Goal: Check status: Check status

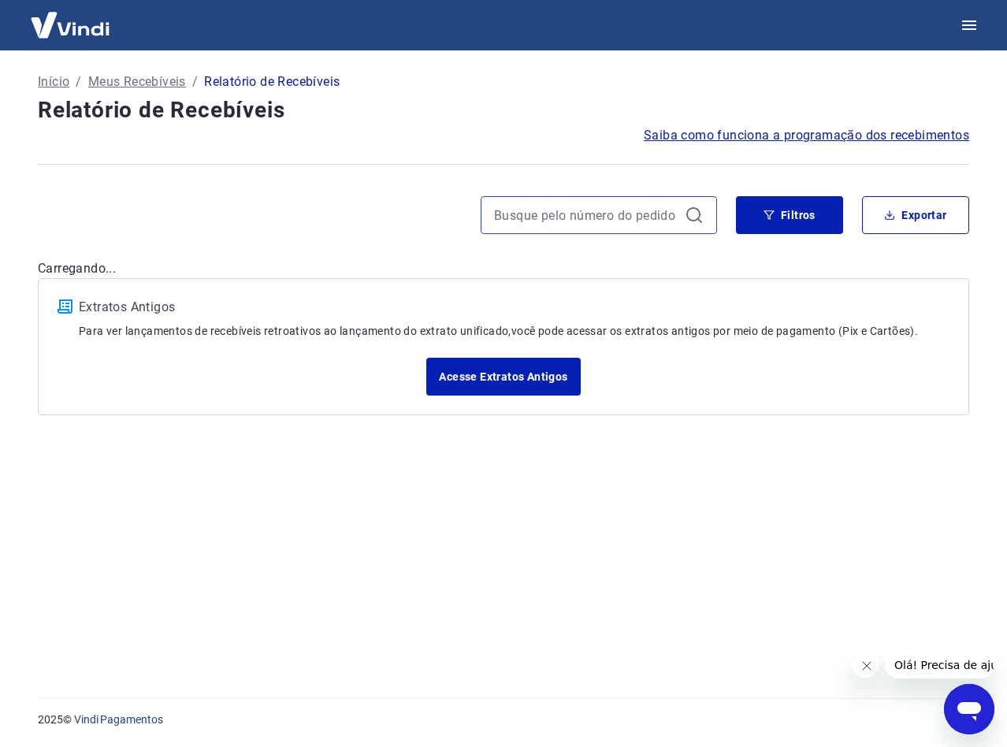
click at [645, 225] on input at bounding box center [586, 215] width 184 height 24
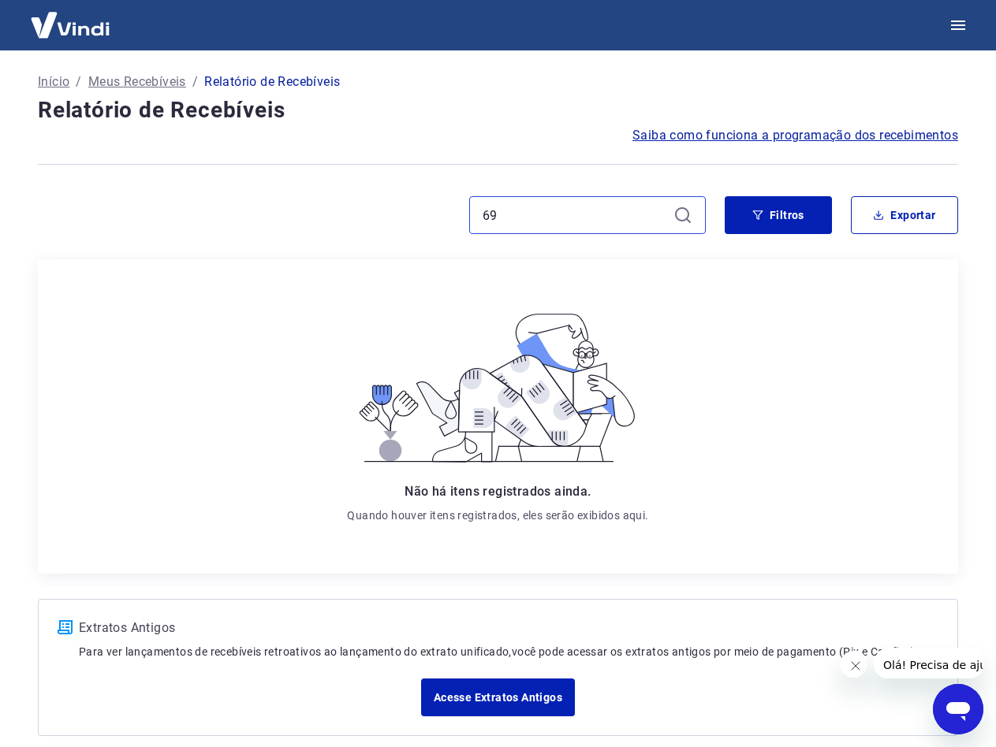
type input "6"
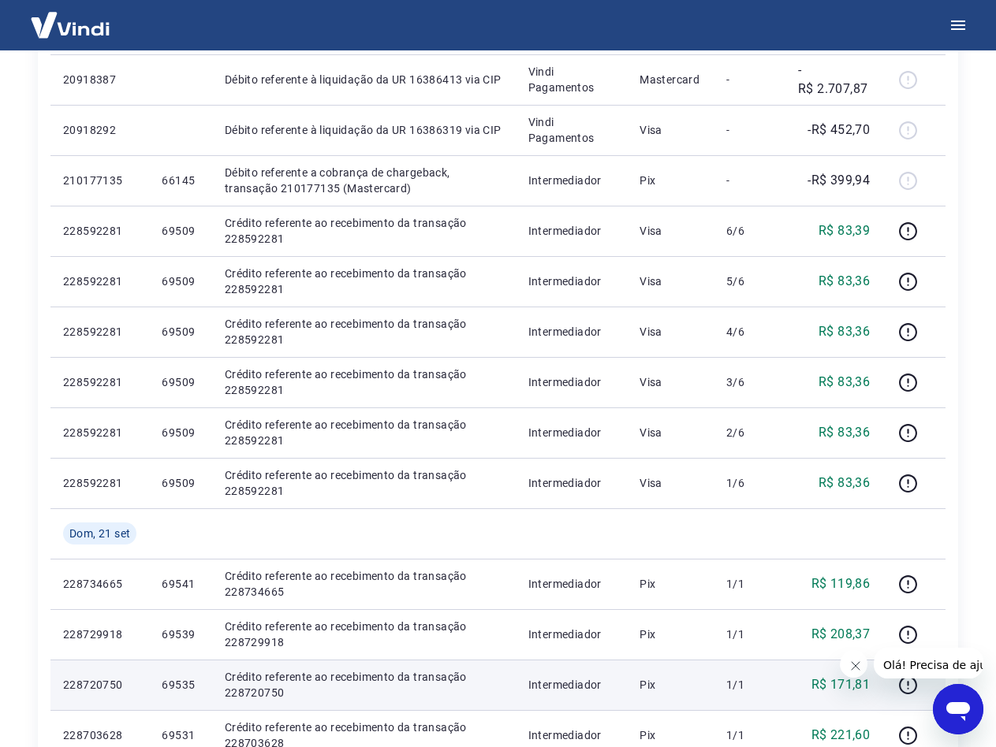
scroll to position [473, 0]
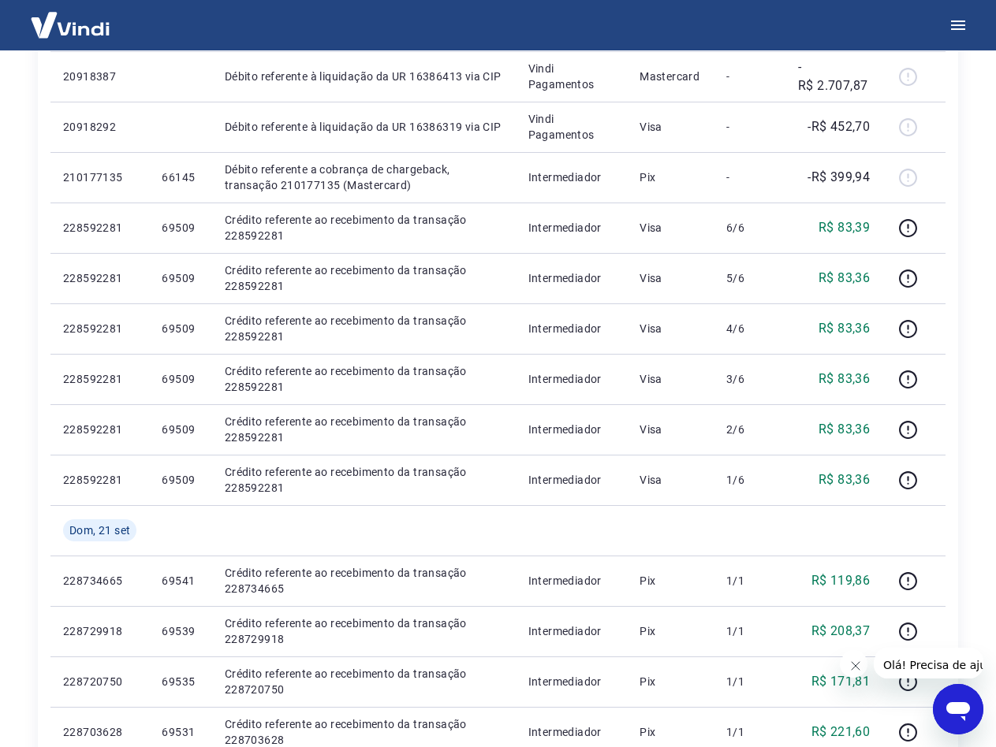
click at [855, 661] on icon "Fechar mensagem da empresa" at bounding box center [854, 666] width 13 height 13
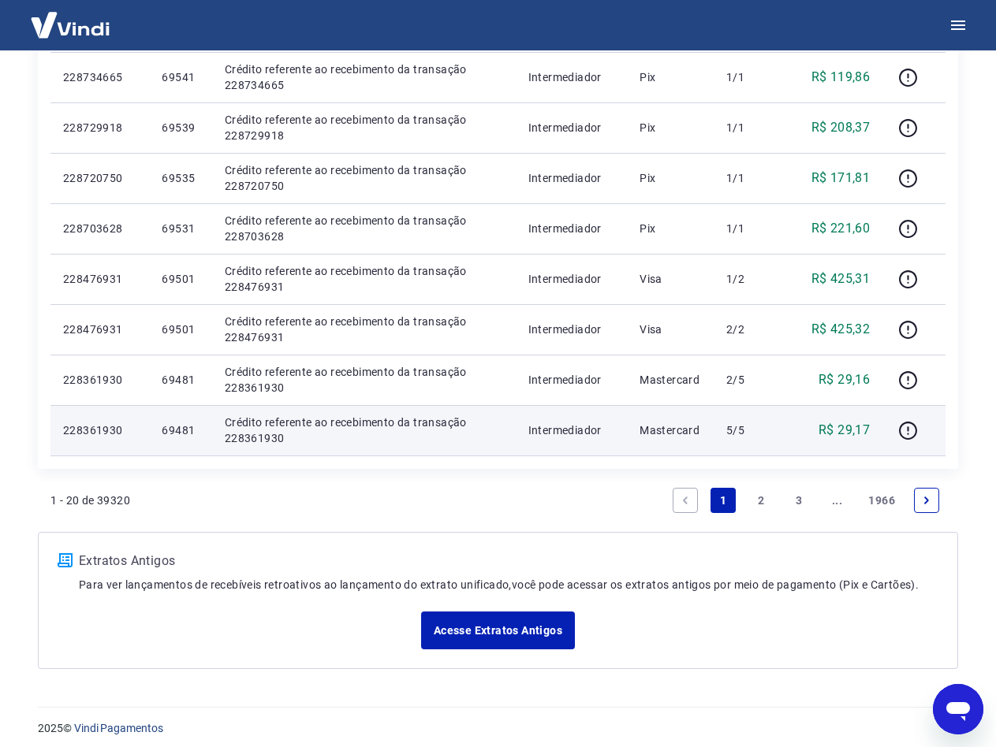
scroll to position [985, 0]
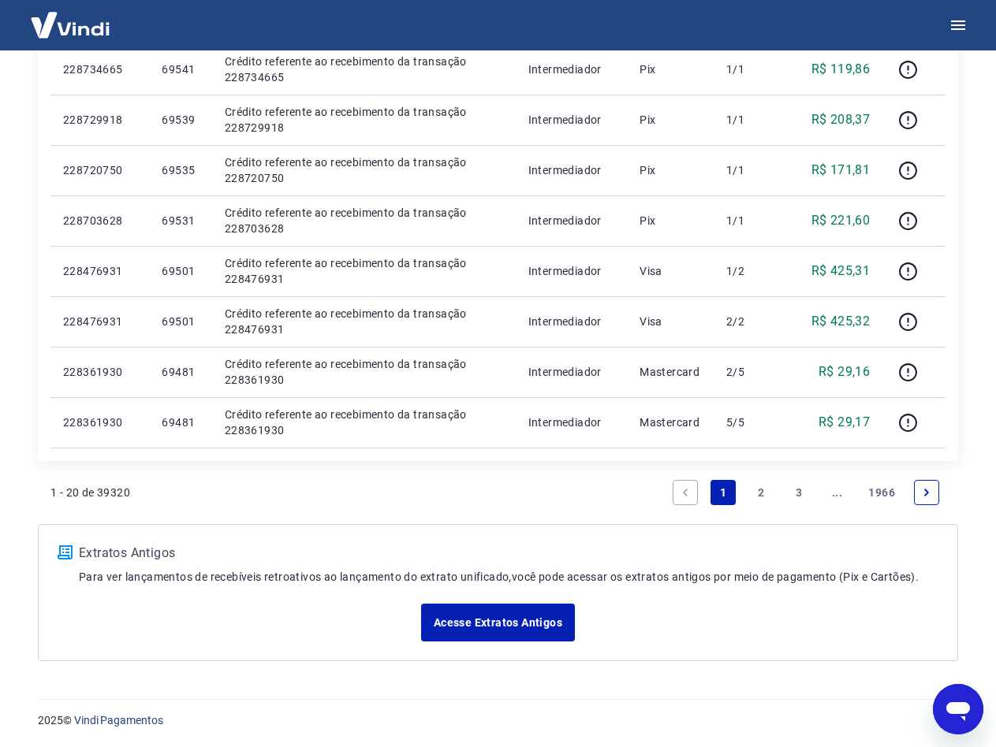
click at [794, 490] on link "3" at bounding box center [798, 492] width 25 height 25
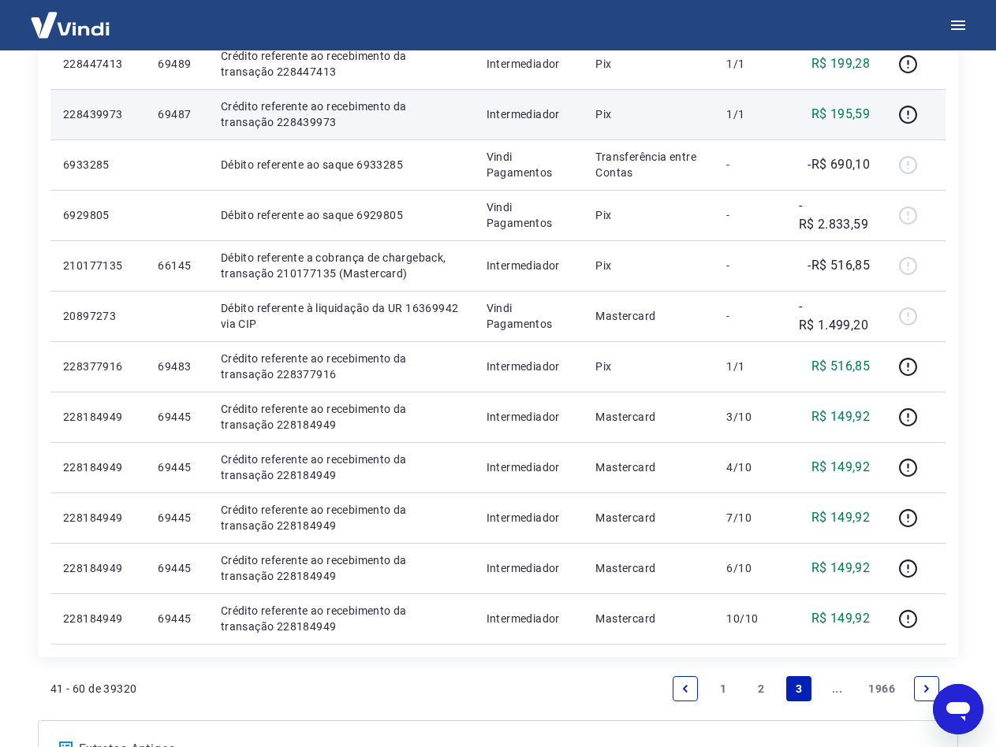
scroll to position [985, 0]
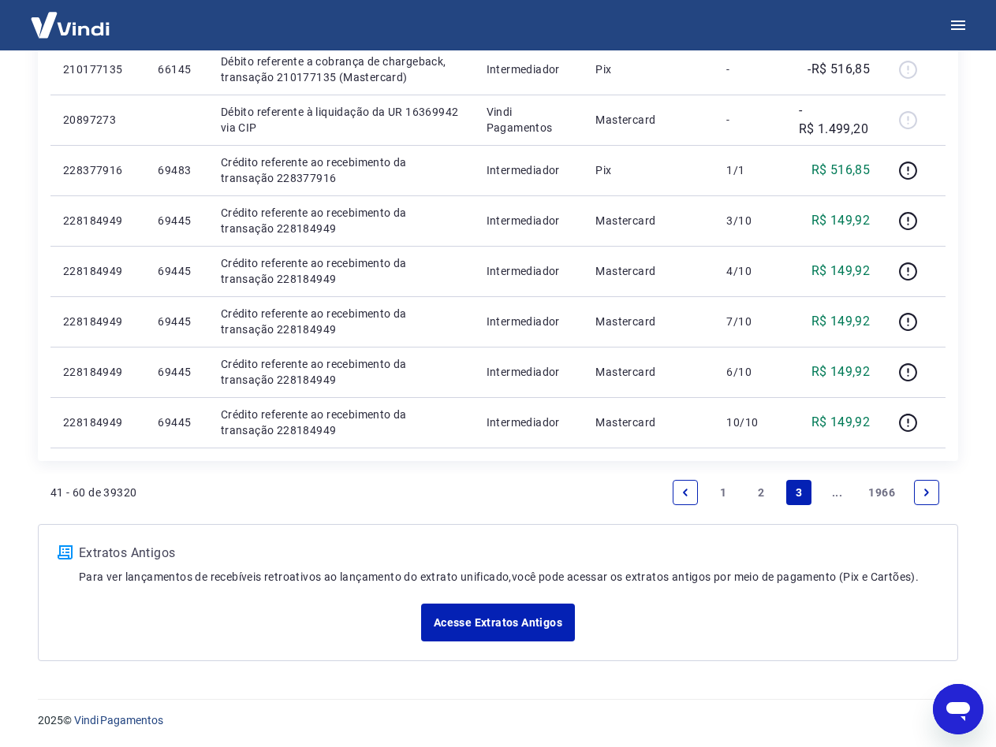
click at [912, 493] on li "Pagination" at bounding box center [926, 493] width 38 height 38
click at [920, 492] on link "Next page" at bounding box center [926, 492] width 25 height 25
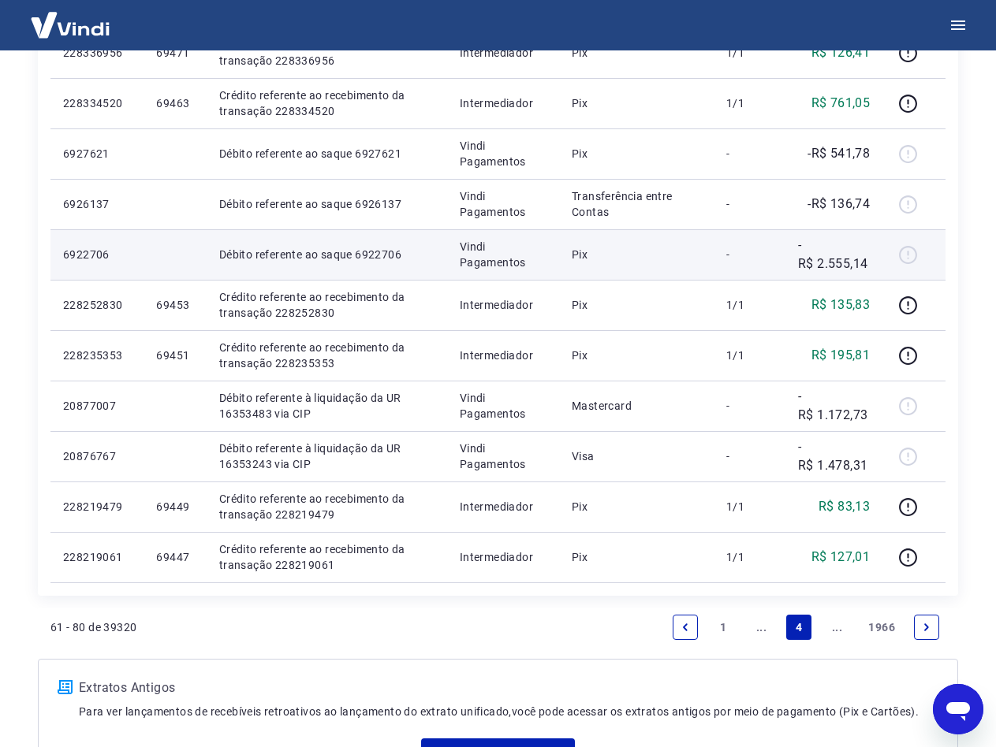
scroll to position [985, 0]
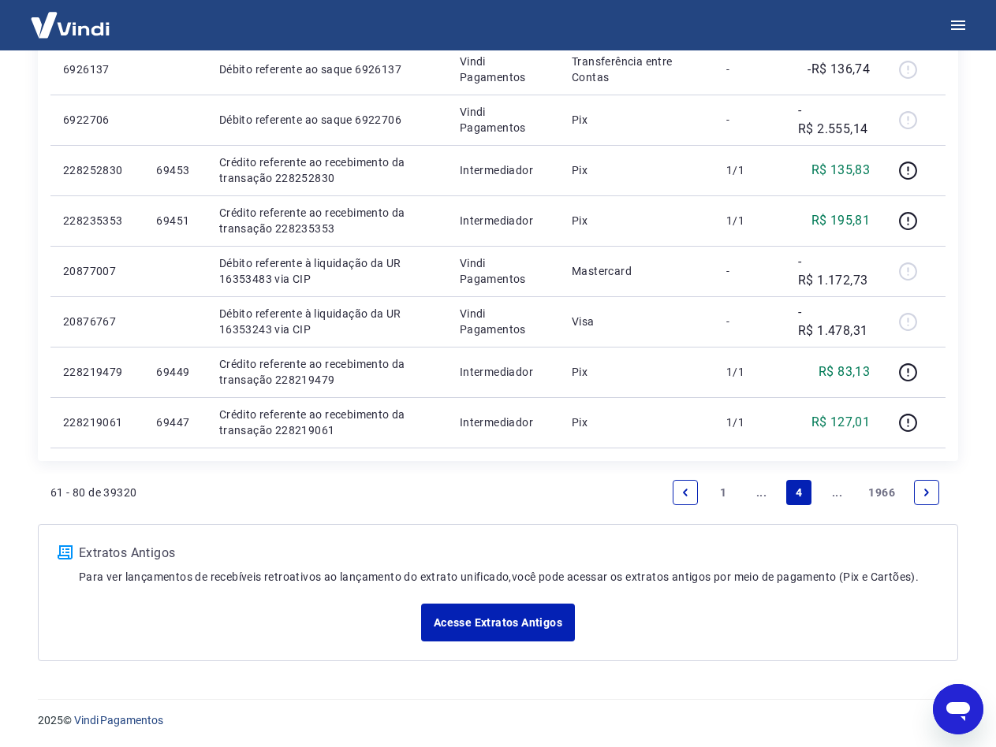
click at [922, 490] on icon "Next page" at bounding box center [926, 492] width 11 height 11
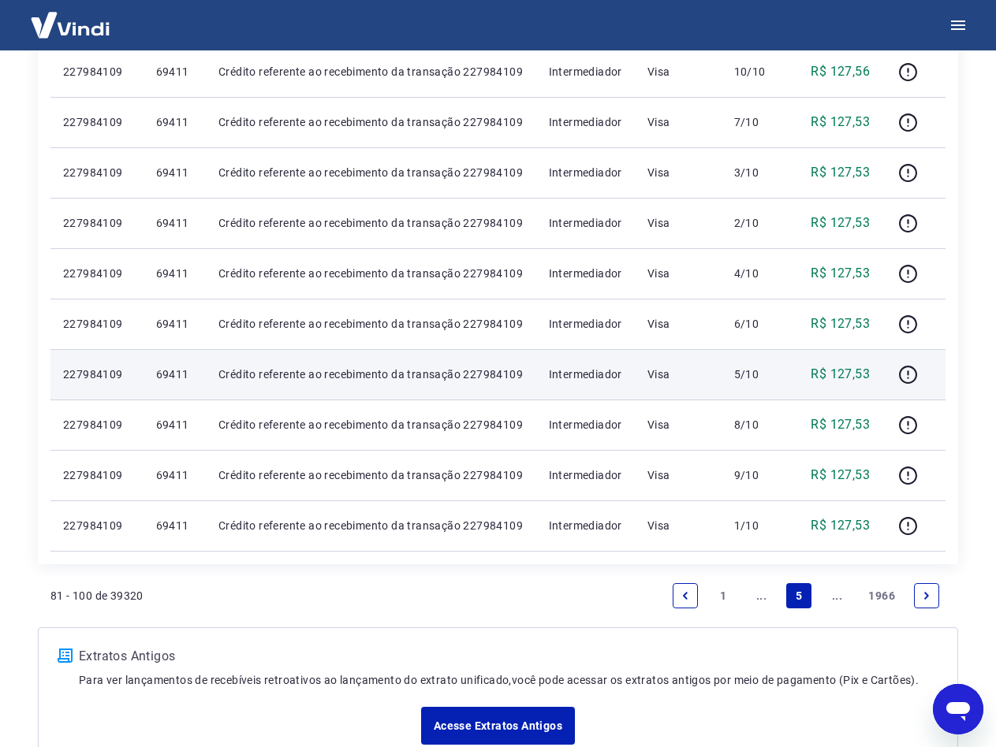
scroll to position [934, 0]
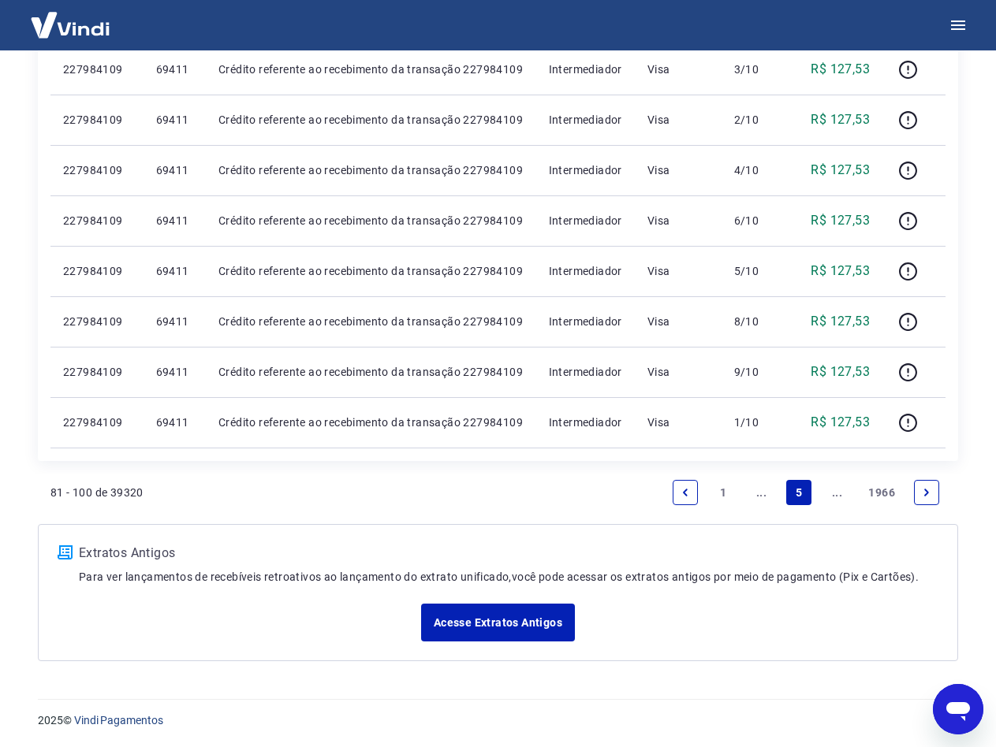
click at [937, 489] on link "Next page" at bounding box center [926, 492] width 25 height 25
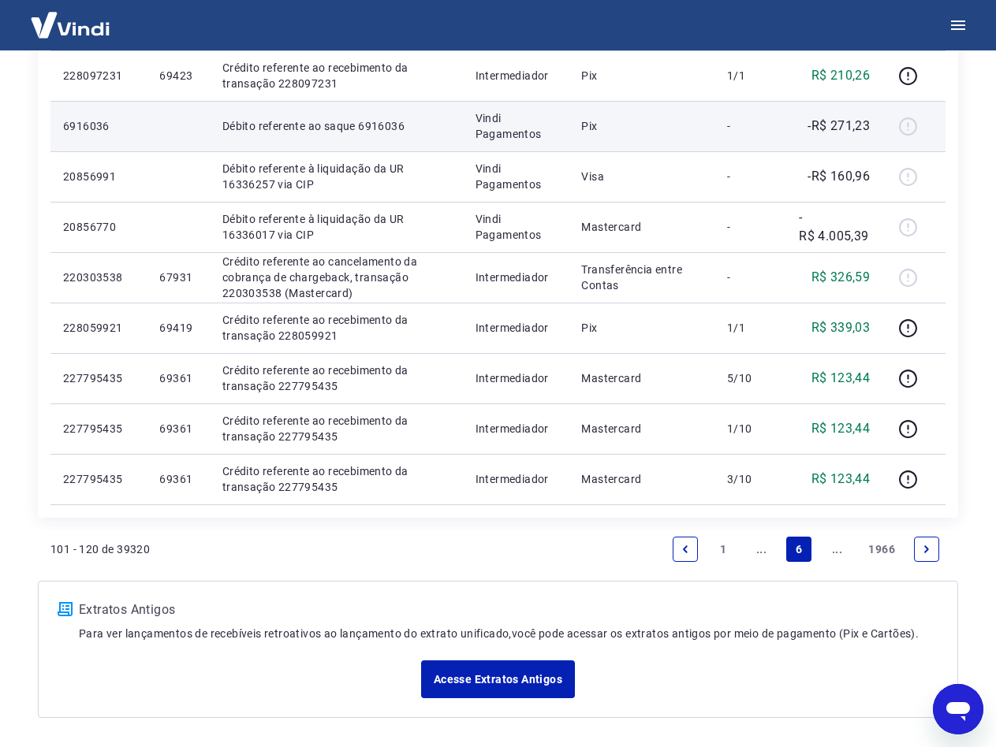
scroll to position [946, 0]
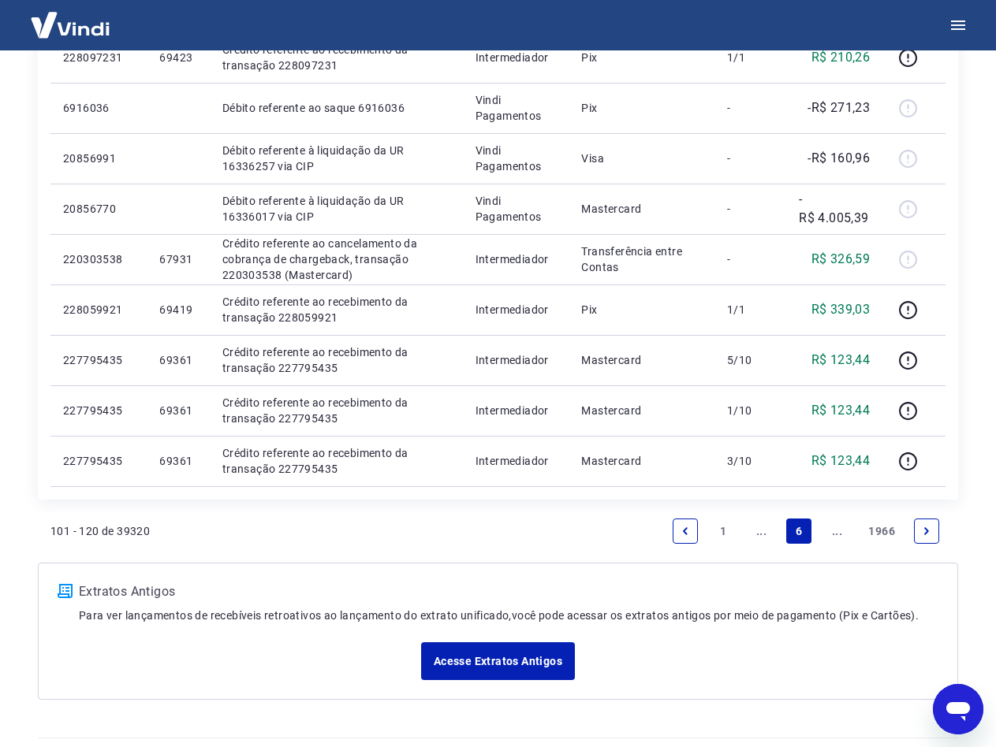
click at [932, 526] on link "Next page" at bounding box center [926, 531] width 25 height 25
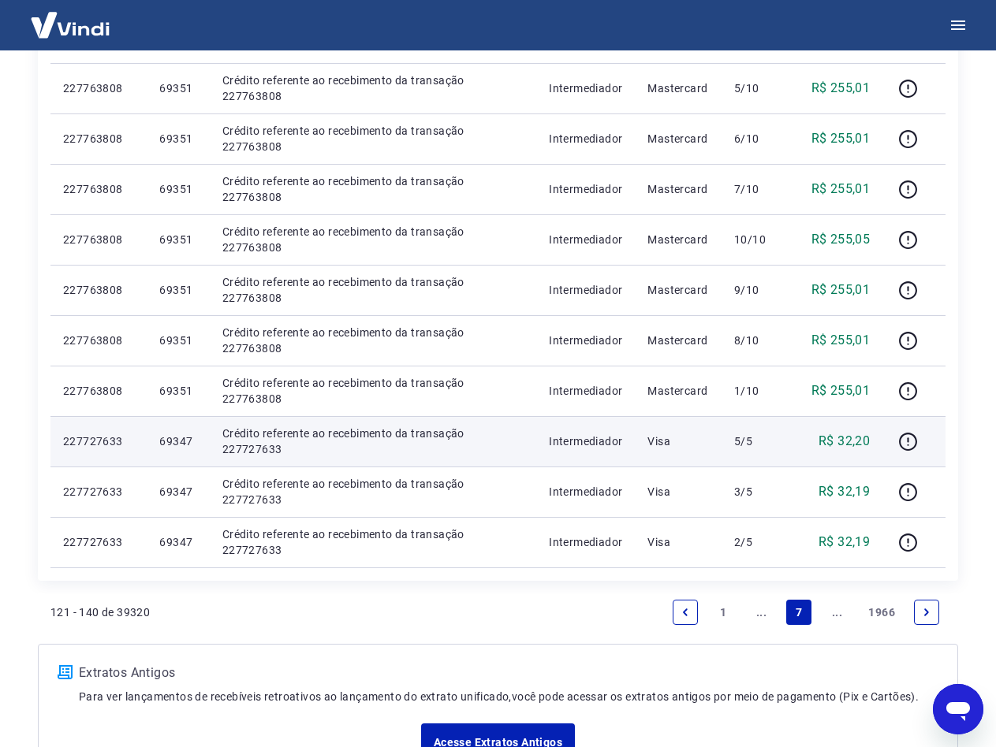
scroll to position [934, 0]
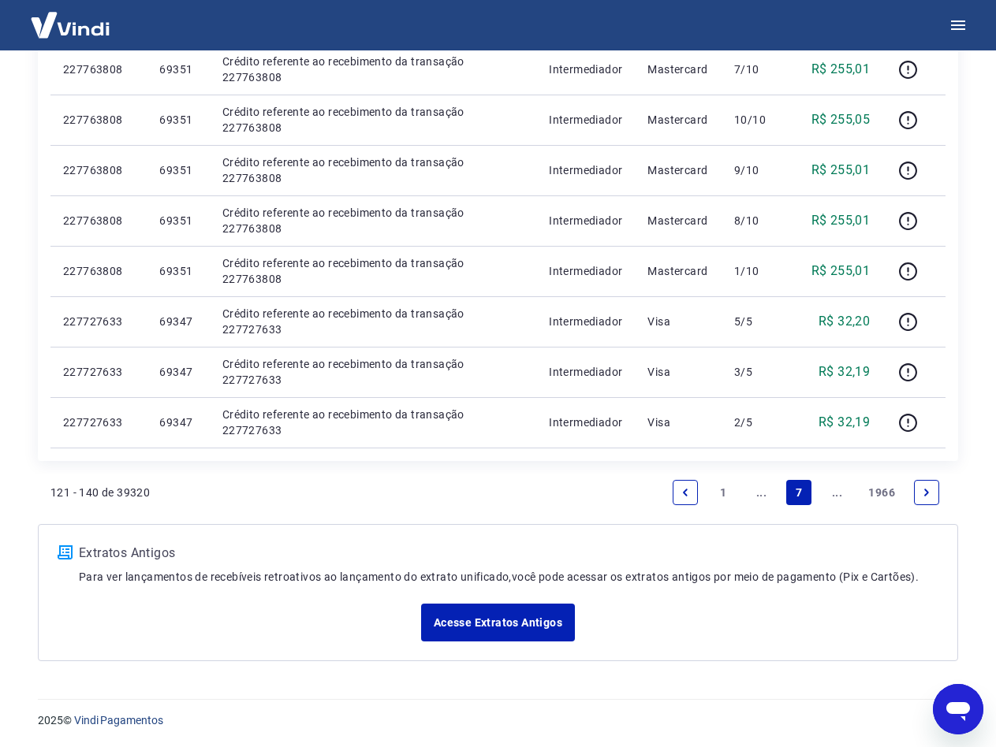
click at [922, 495] on icon "Next page" at bounding box center [926, 492] width 11 height 11
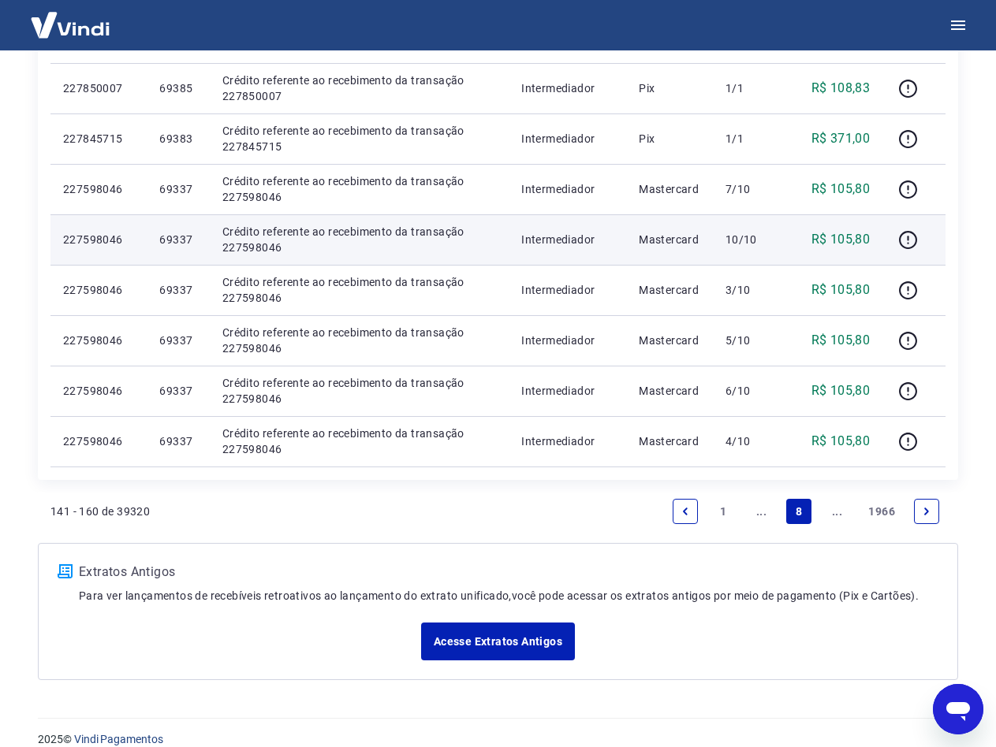
scroll to position [985, 0]
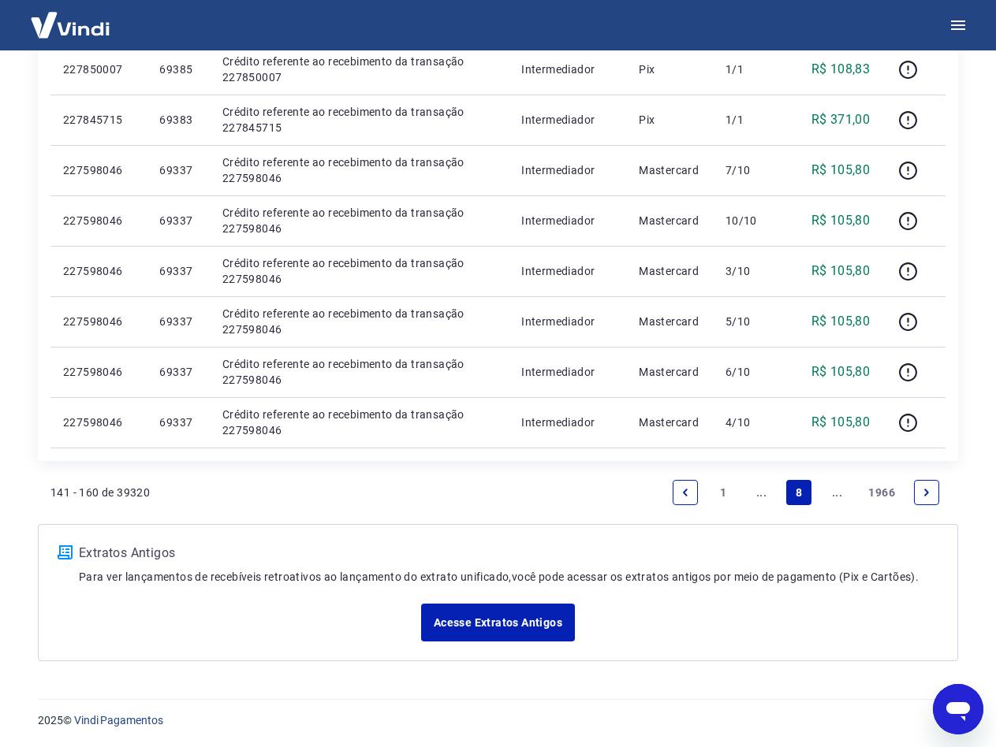
click at [927, 491] on icon "Next page" at bounding box center [926, 492] width 5 height 7
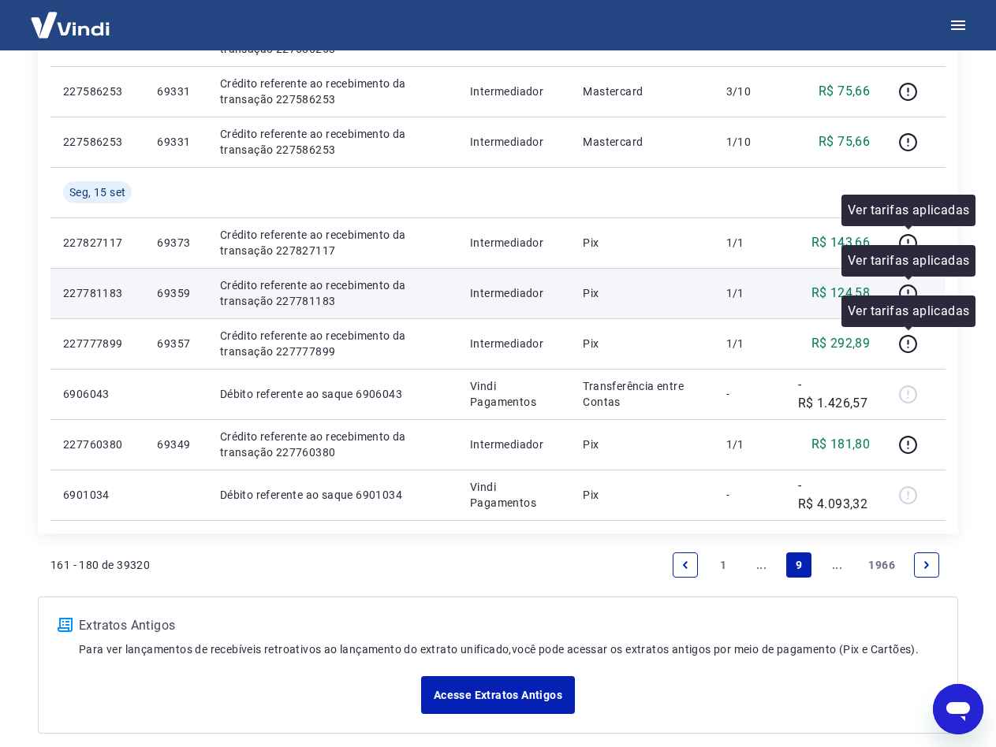
scroll to position [985, 0]
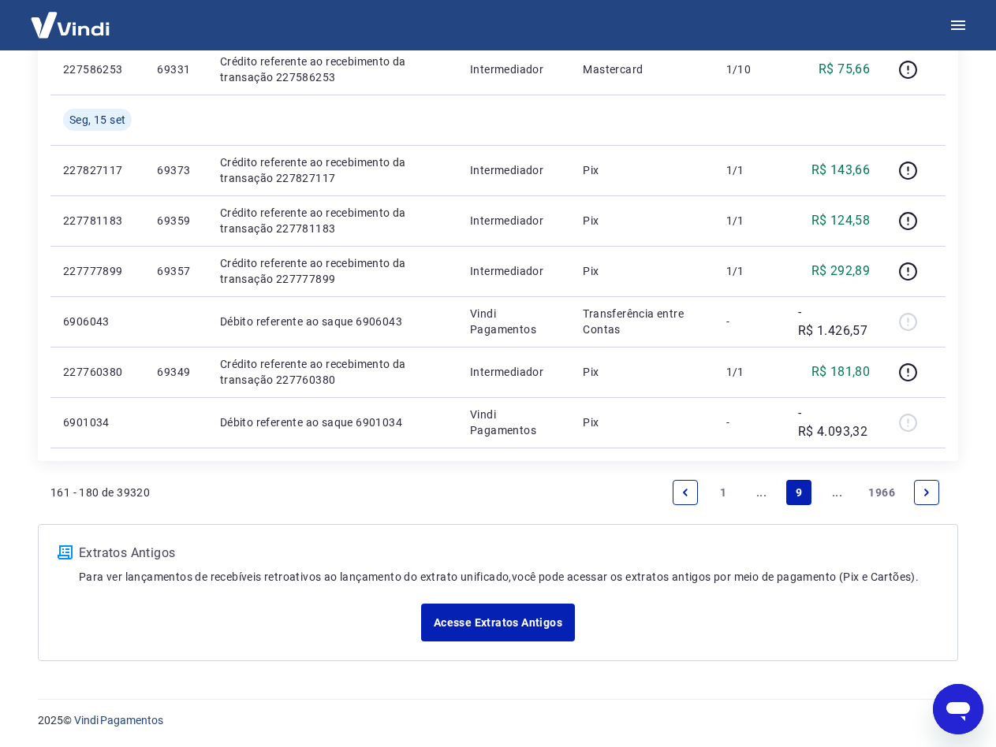
click at [926, 493] on icon "Next page" at bounding box center [926, 492] width 5 height 7
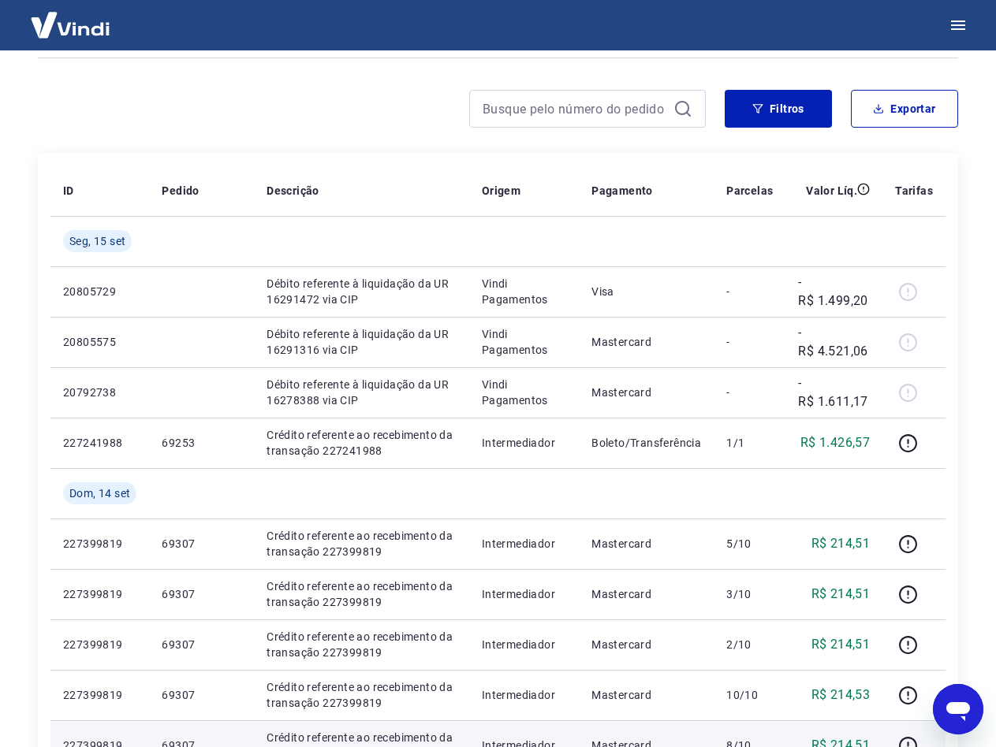
scroll to position [79, 0]
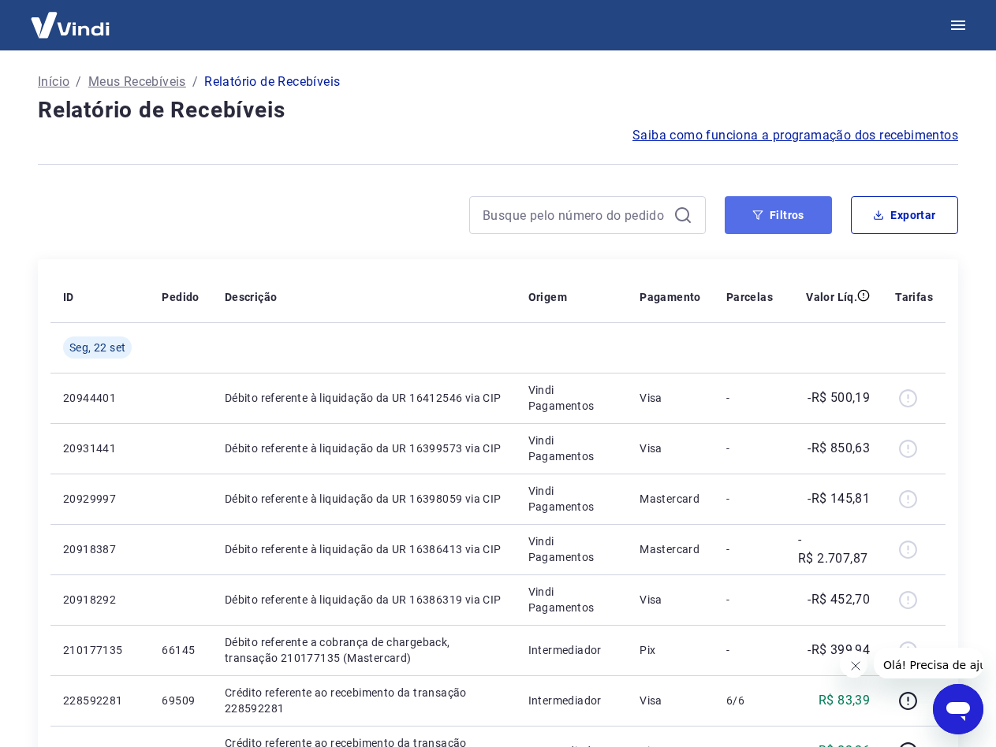
click at [764, 208] on button "Filtros" at bounding box center [777, 215] width 107 height 38
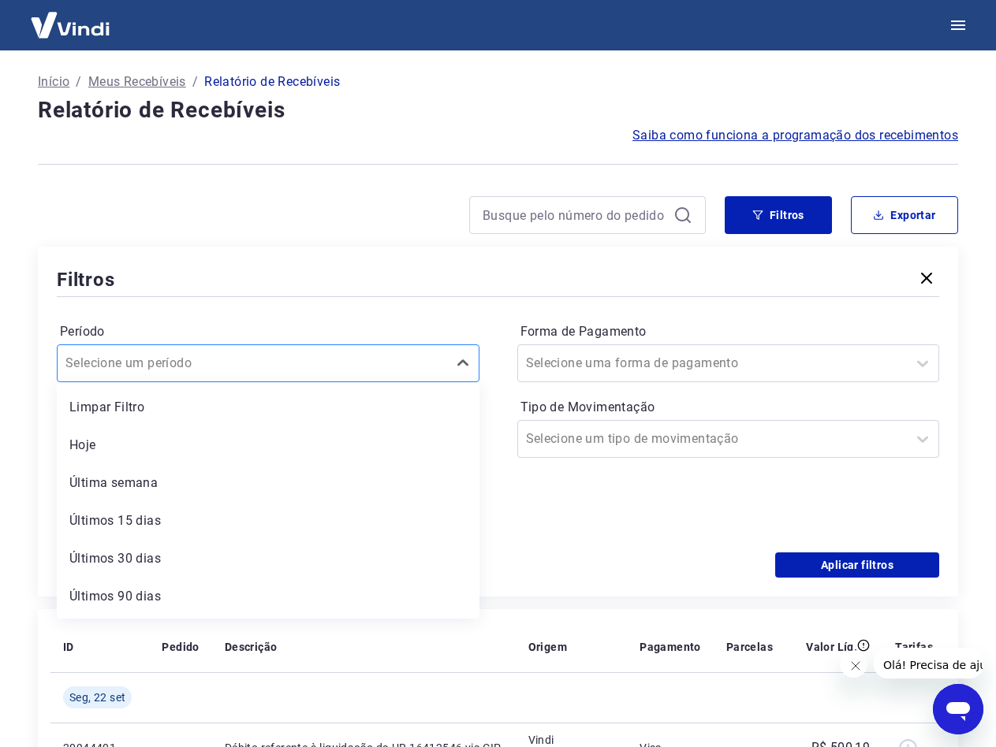
click at [292, 378] on div "Selecione um período" at bounding box center [268, 364] width 423 height 38
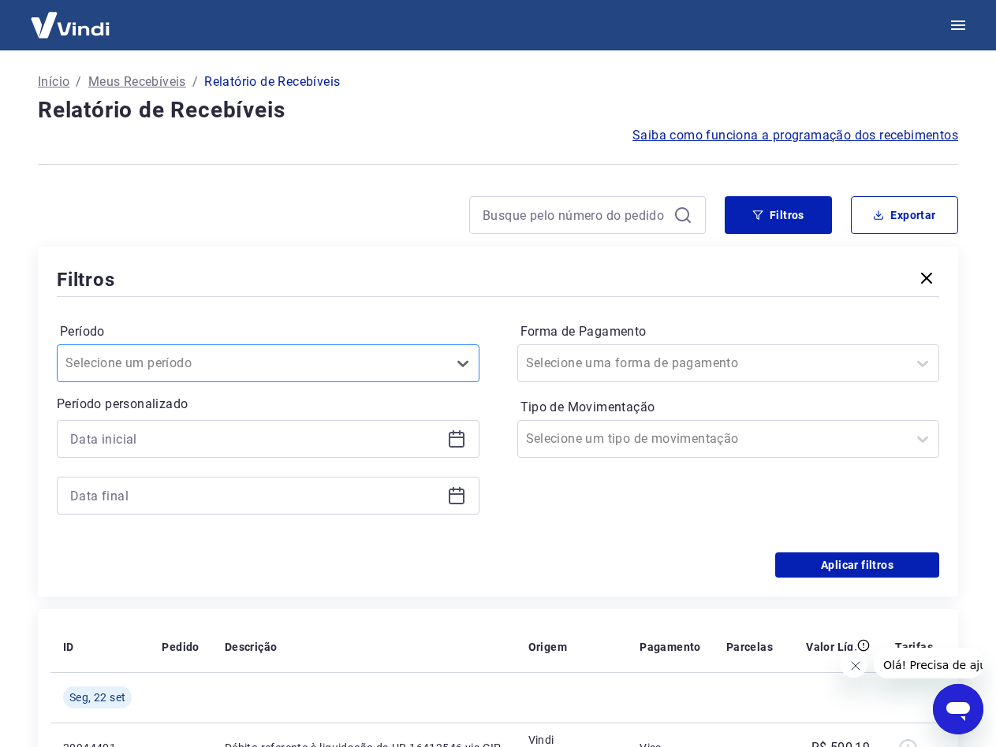
click at [292, 378] on div "Selecione um período" at bounding box center [268, 364] width 423 height 38
click at [641, 359] on input "Forma de Pagamento" at bounding box center [605, 363] width 159 height 19
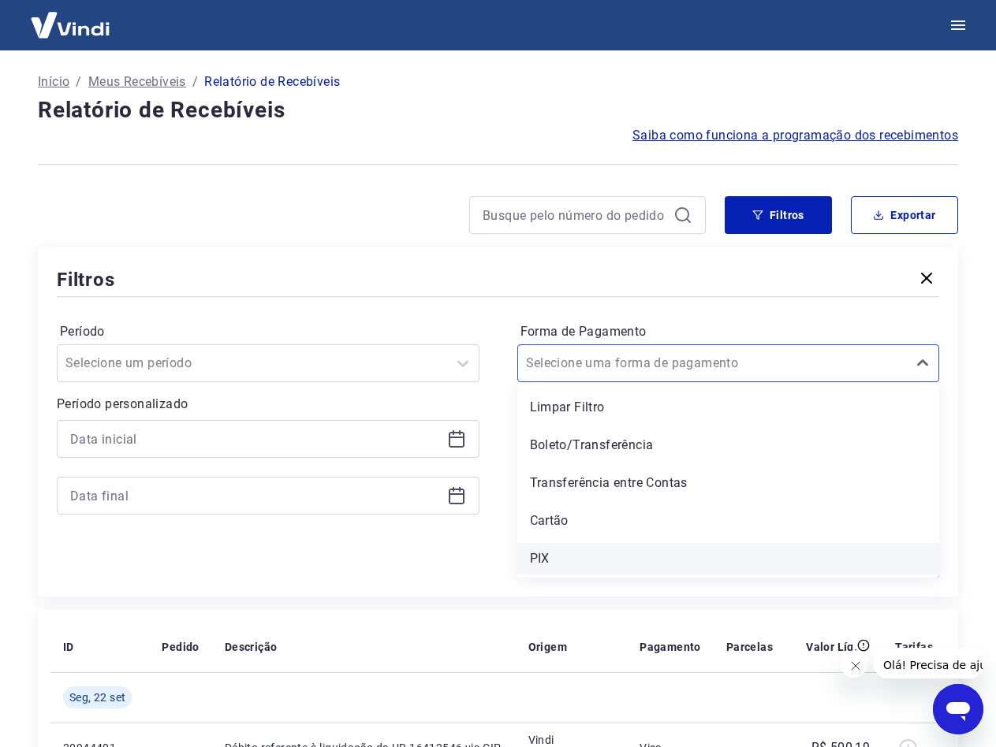
click at [557, 550] on div "PIX" at bounding box center [728, 559] width 423 height 32
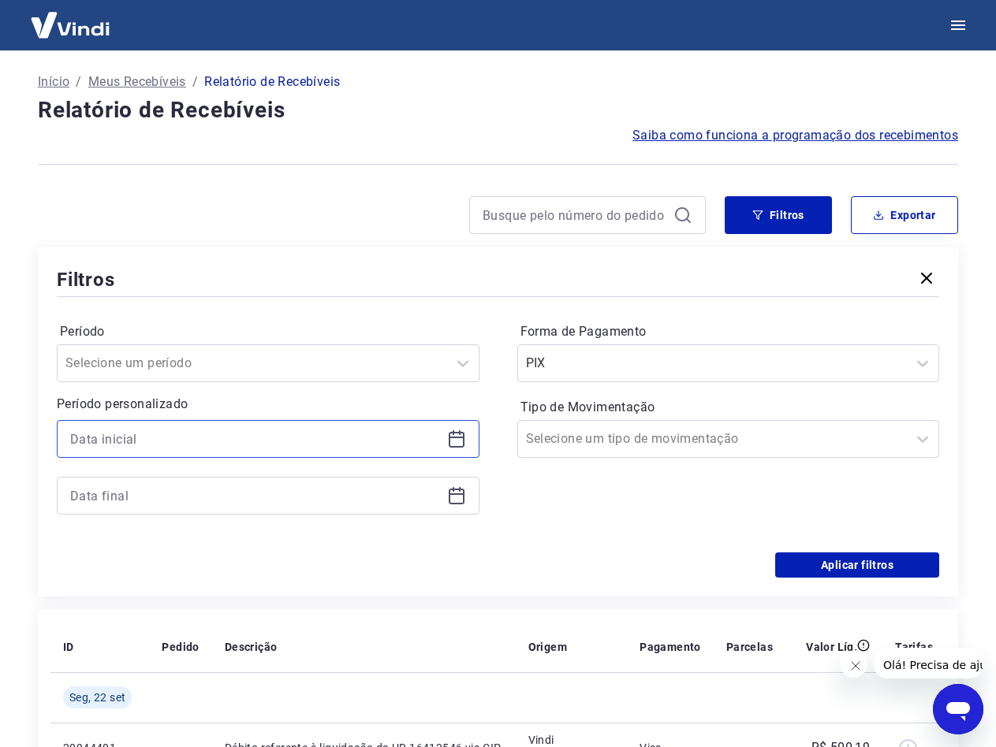
click at [184, 436] on input at bounding box center [255, 439] width 371 height 24
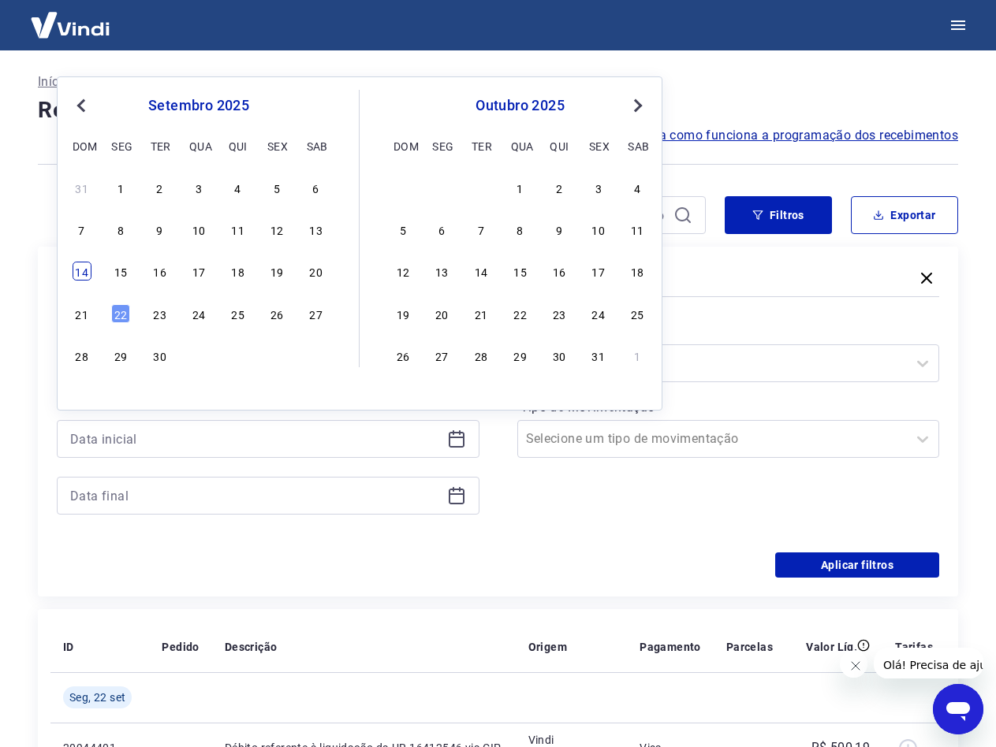
click at [74, 263] on div "14" at bounding box center [82, 271] width 19 height 19
type input "14/09/2025"
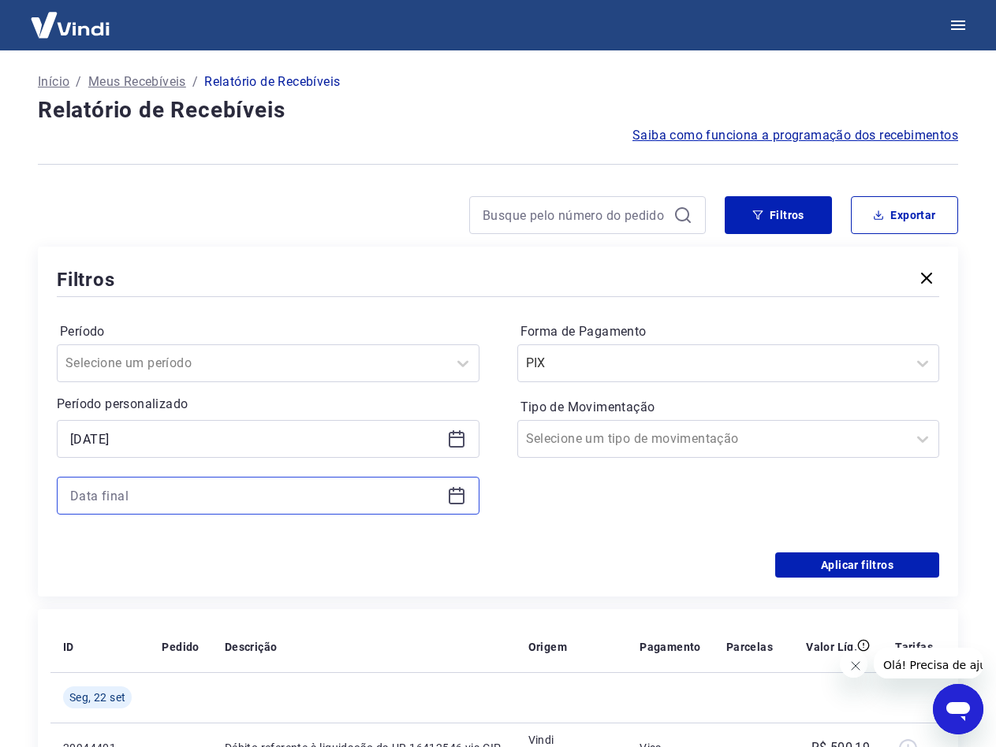
click at [251, 490] on input at bounding box center [255, 496] width 371 height 24
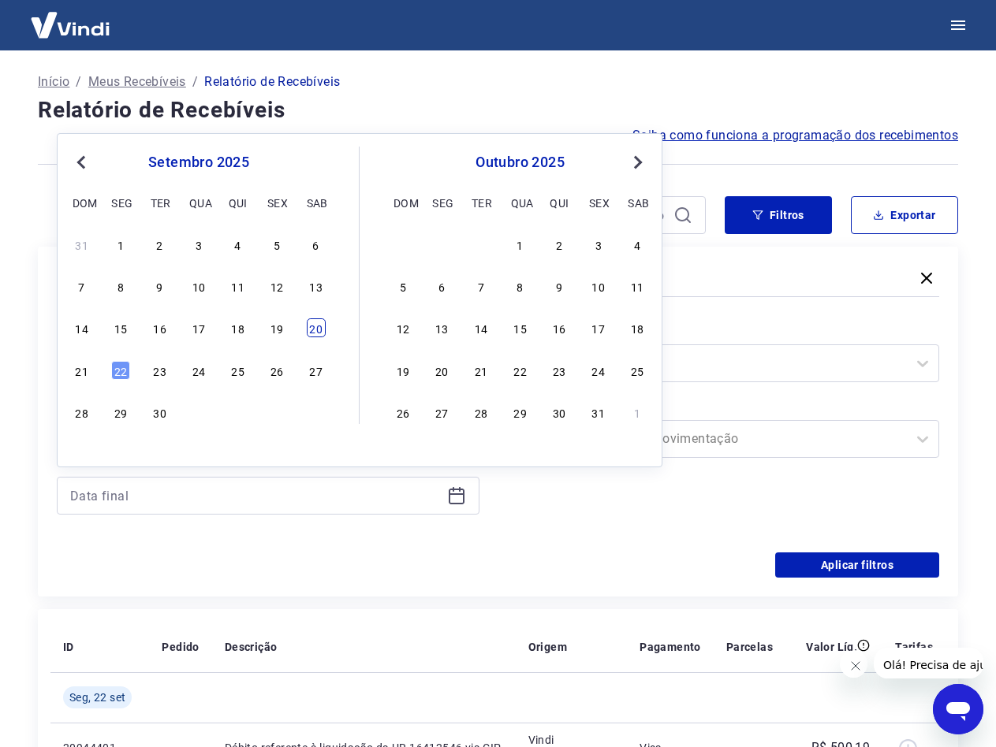
click at [315, 329] on div "20" at bounding box center [316, 327] width 19 height 19
type input "20/09/2025"
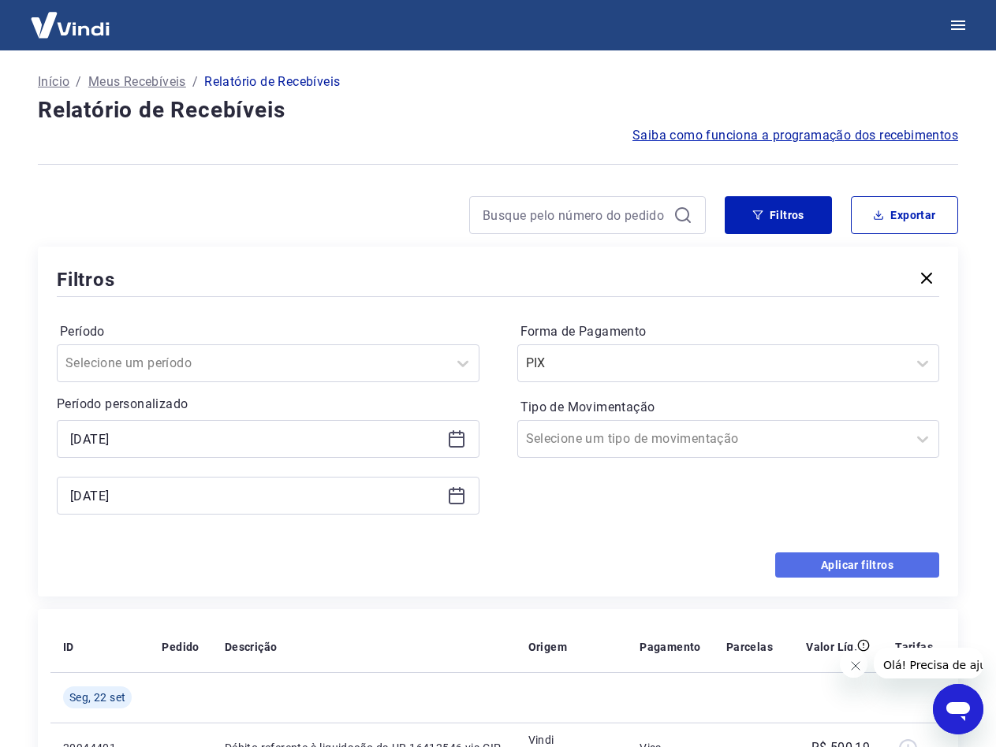
click at [795, 561] on button "Aplicar filtros" at bounding box center [857, 565] width 164 height 25
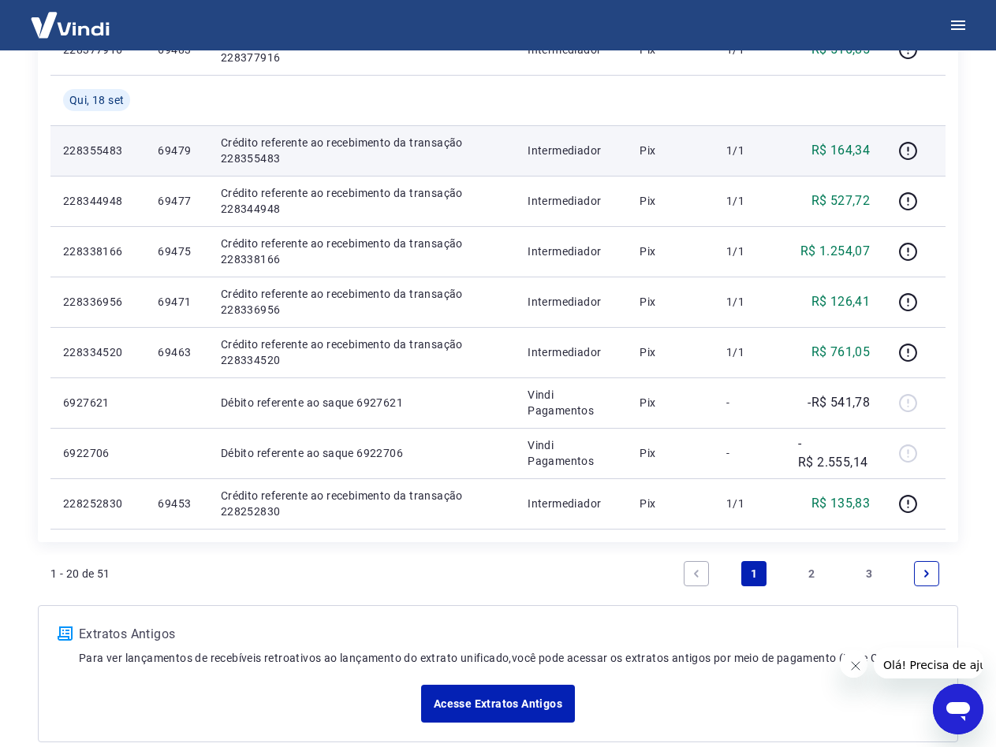
scroll to position [1035, 0]
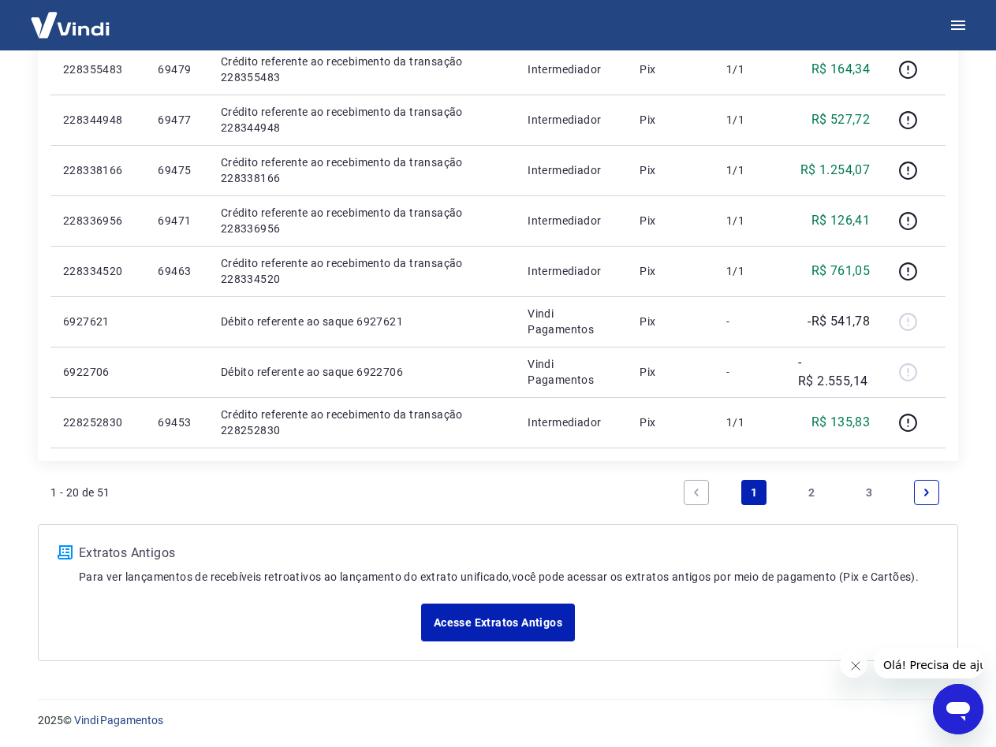
click at [804, 491] on link "2" at bounding box center [811, 492] width 25 height 25
